Goal: Find specific page/section: Find specific page/section

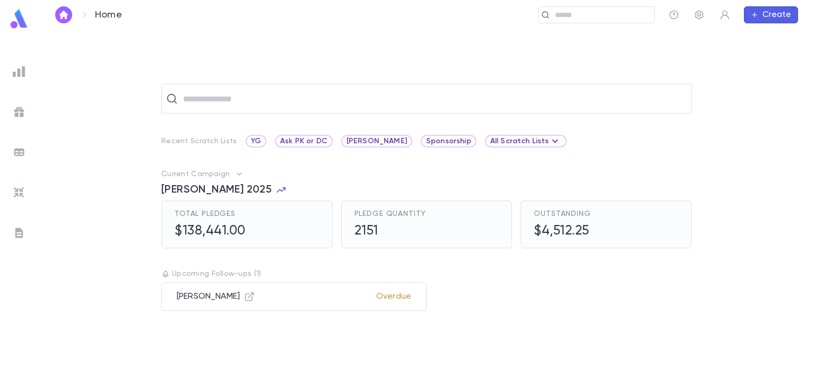
click at [15, 110] on img at bounding box center [19, 112] width 13 height 13
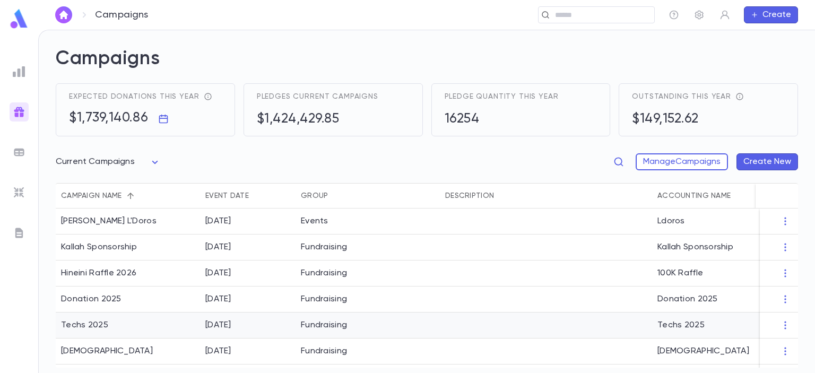
click at [75, 327] on div "Techs 2025" at bounding box center [84, 325] width 47 height 11
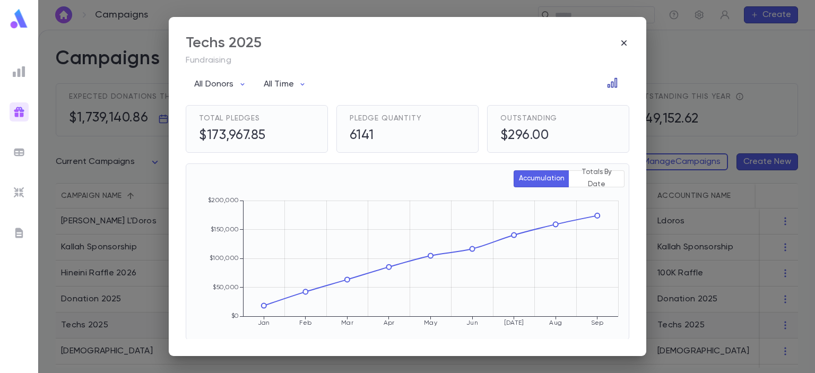
click at [607, 87] on icon "Open in Data Center" at bounding box center [612, 82] width 11 height 11
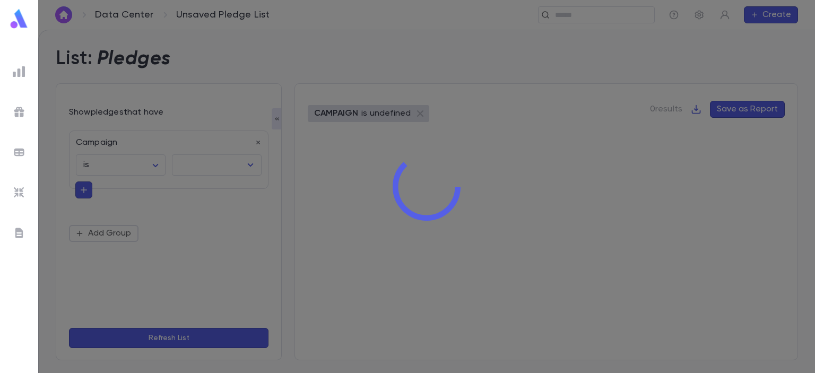
type input "**********"
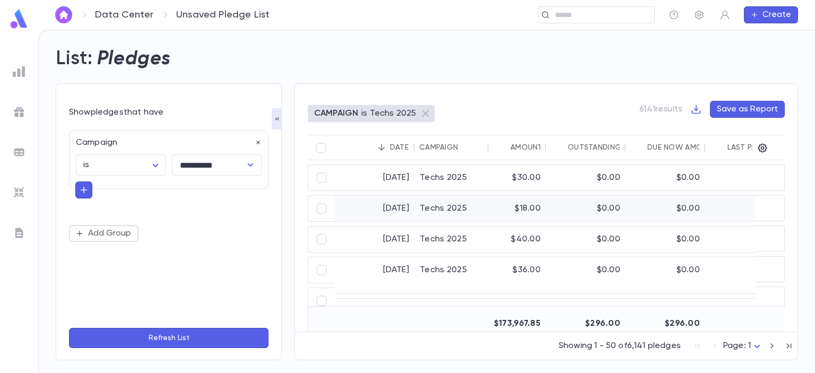
click at [395, 206] on div "[DATE]" at bounding box center [375, 208] width 80 height 25
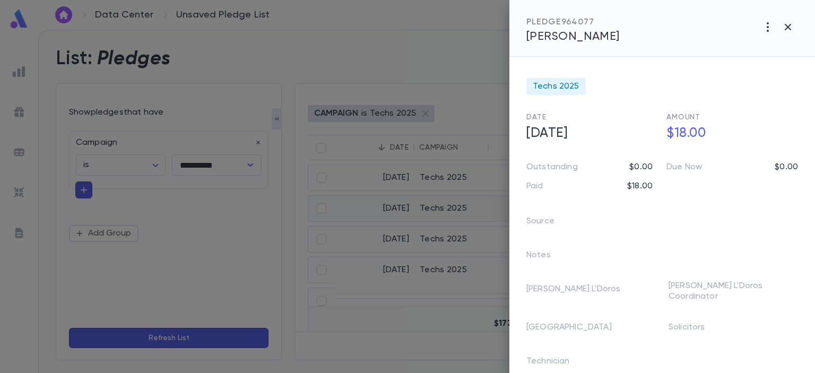
click at [306, 48] on div at bounding box center [407, 186] width 815 height 373
